Goal: Transaction & Acquisition: Purchase product/service

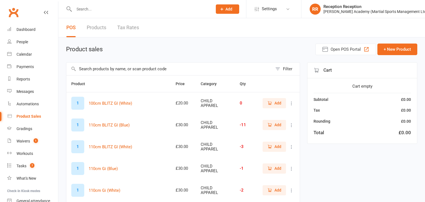
select select "50"
click at [102, 68] on input "text" at bounding box center [169, 69] width 206 height 13
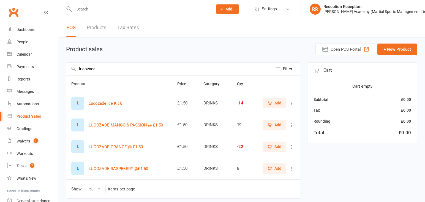
type input "lucozade"
click at [271, 143] on button "Add" at bounding box center [274, 147] width 23 height 10
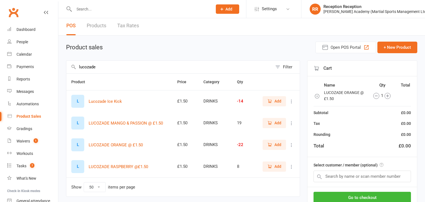
click at [359, 182] on div "Select customer / member (optional)" at bounding box center [363, 172] width 110 height 30
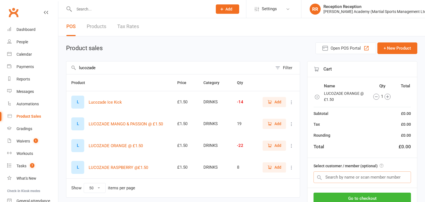
click at [360, 178] on input "text" at bounding box center [363, 177] width 98 height 12
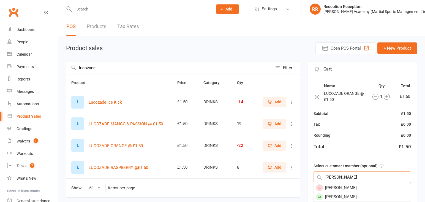
type input "frankie gibson"
click at [355, 201] on div "[PERSON_NAME]" at bounding box center [362, 205] width 97 height 9
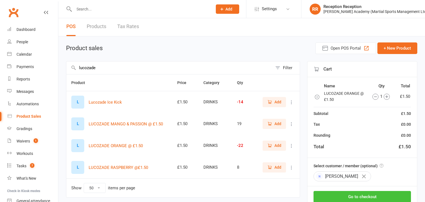
click at [365, 194] on button "Go to checkout" at bounding box center [363, 197] width 98 height 12
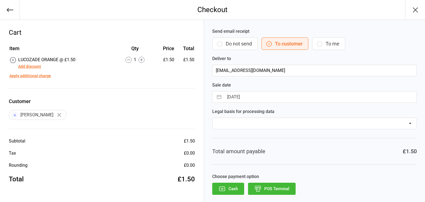
click at [268, 190] on button "POS Terminal" at bounding box center [272, 189] width 48 height 12
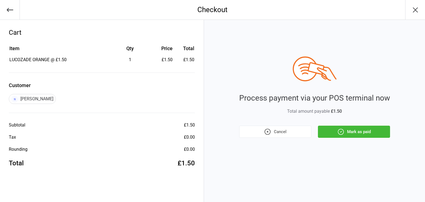
click at [360, 132] on button "Mark as paid" at bounding box center [354, 132] width 72 height 12
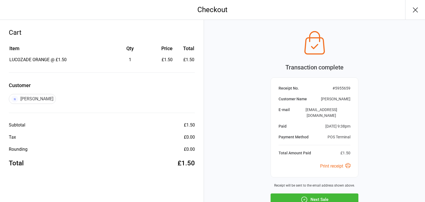
click at [342, 193] on button "Next Sale" at bounding box center [315, 199] width 88 height 12
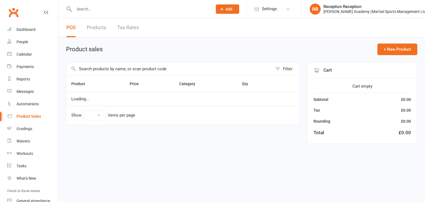
select select "50"
